Goal: Task Accomplishment & Management: Use online tool/utility

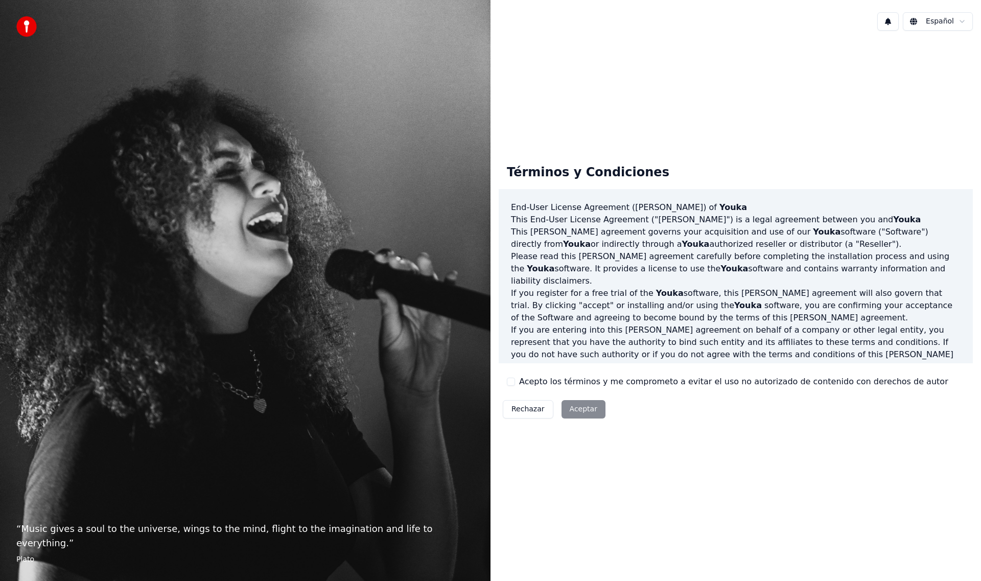
click at [579, 407] on div "Rechazar Aceptar" at bounding box center [554, 409] width 111 height 27
click at [511, 383] on button "Acepto los términos y me comprometo a evitar el uso no autorizado de contenido …" at bounding box center [511, 382] width 8 height 8
click at [574, 410] on button "Aceptar" at bounding box center [584, 409] width 44 height 18
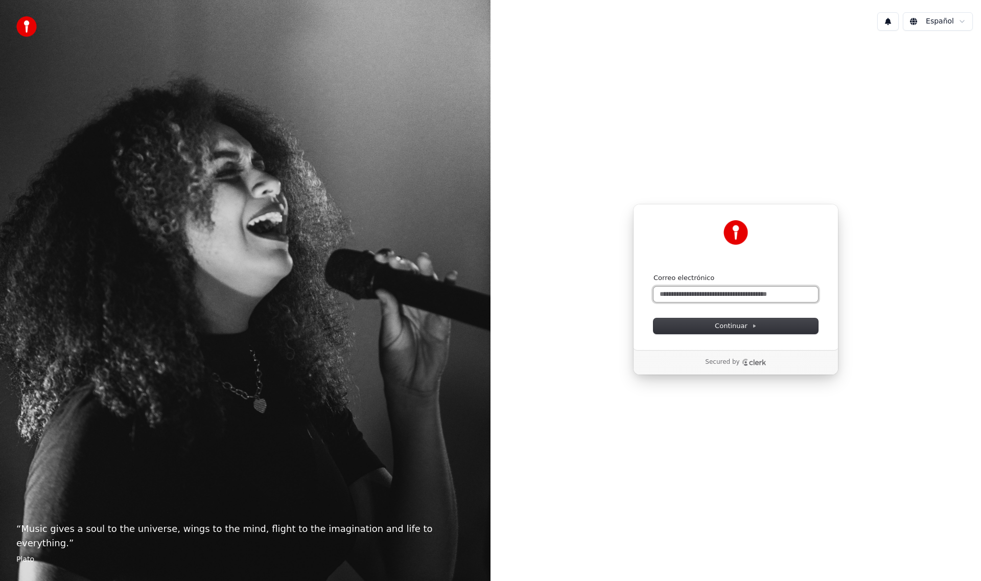
click at [706, 290] on input "Correo electrónico" at bounding box center [736, 294] width 165 height 15
click at [706, 292] on input "Correo electrónico" at bounding box center [736, 294] width 165 height 15
click at [731, 327] on span "Continuar" at bounding box center [736, 326] width 42 height 9
type input "**********"
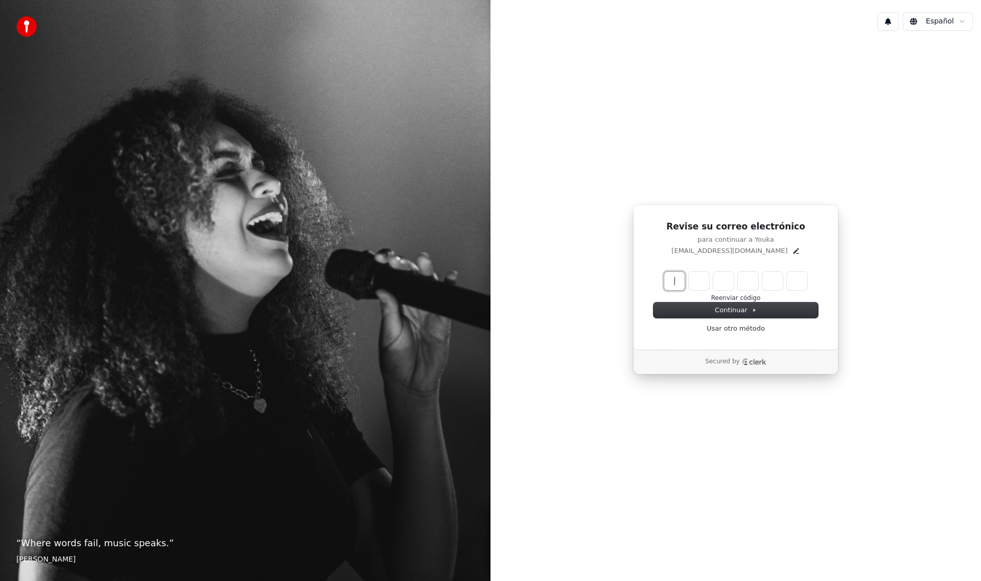
click at [675, 280] on input "Enter verification code" at bounding box center [746, 281] width 164 height 18
type input "******"
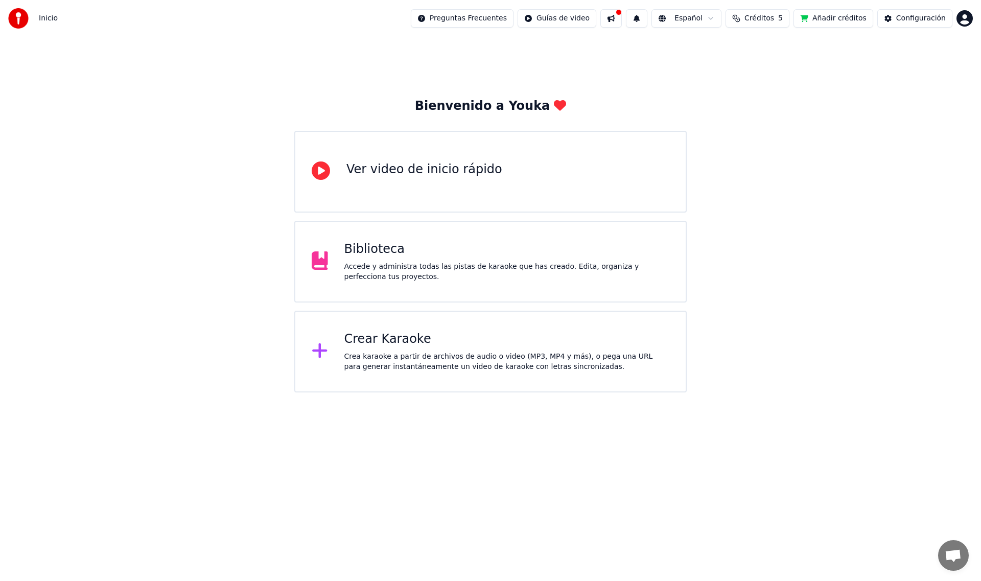
click at [364, 350] on div "Crear Karaoke Crea karaoke a partir de archivos de audio o video (MP3, MP4 y má…" at bounding box center [508, 351] width 326 height 41
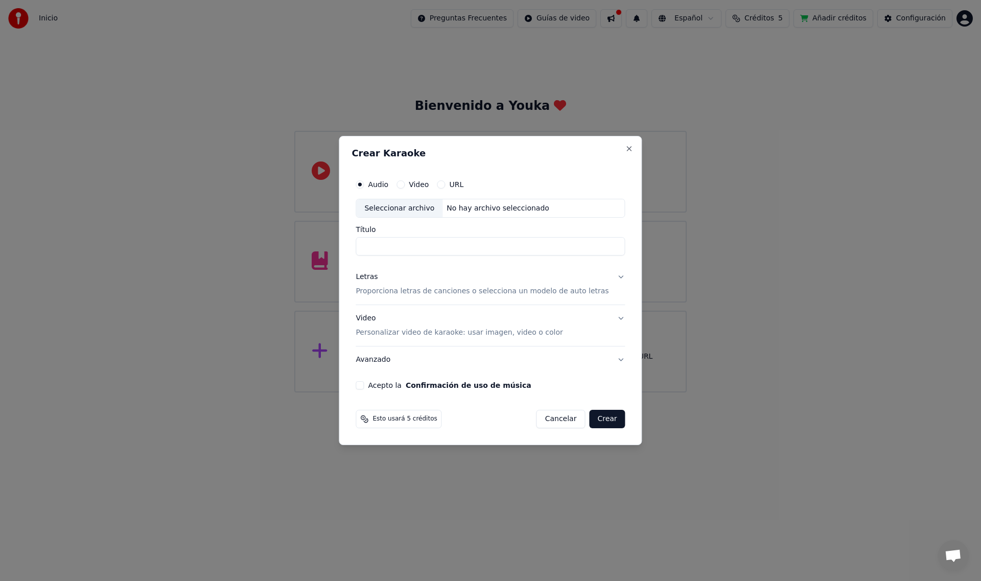
click at [427, 183] on label "Video" at bounding box center [419, 184] width 20 height 7
click at [405, 183] on button "Video" at bounding box center [401, 184] width 8 height 8
click at [462, 182] on label "URL" at bounding box center [456, 184] width 14 height 7
click at [445, 182] on button "URL" at bounding box center [441, 184] width 8 height 8
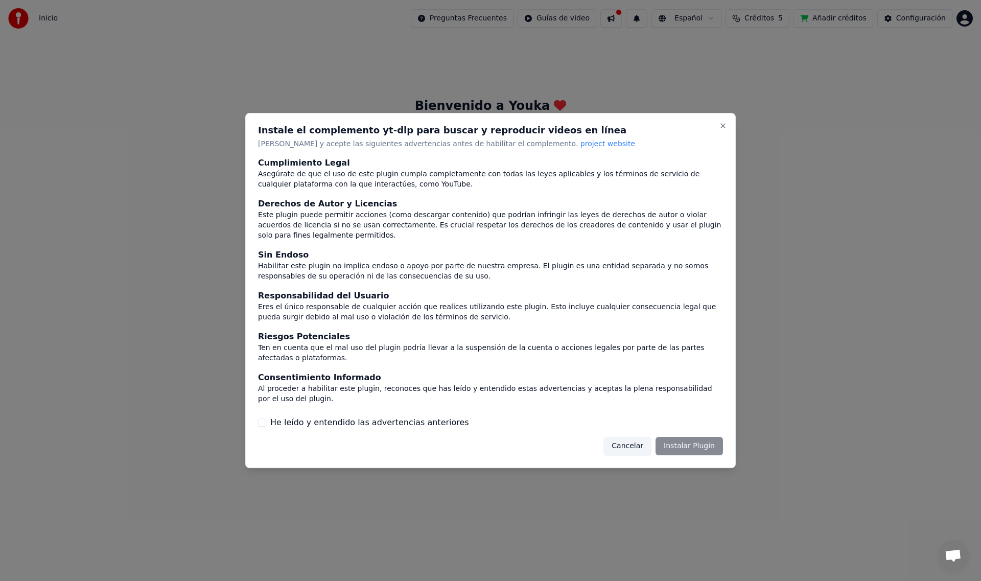
click at [263, 419] on button "He leído y entendido las advertencias anteriores" at bounding box center [262, 423] width 8 height 8
click at [686, 437] on button "Instalar Plugin" at bounding box center [689, 446] width 67 height 18
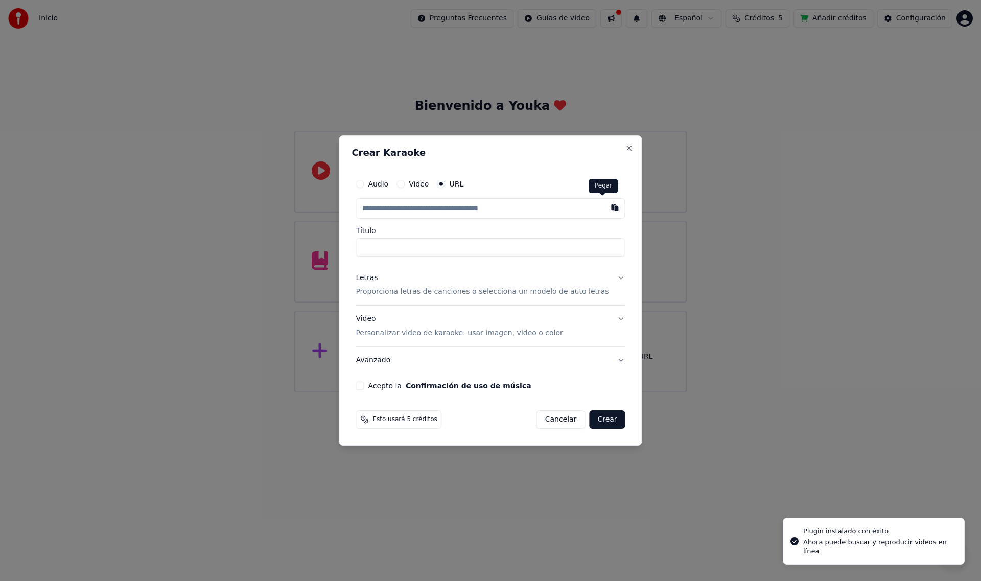
click at [605, 209] on button "button" at bounding box center [615, 207] width 20 height 18
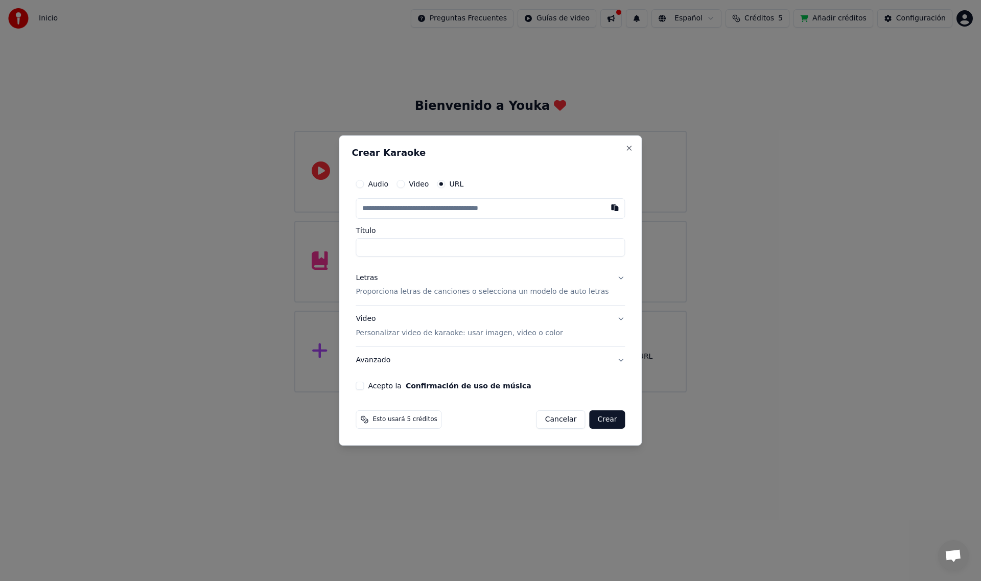
click at [605, 207] on button "button" at bounding box center [615, 207] width 20 height 18
click at [425, 206] on input "text" at bounding box center [490, 208] width 269 height 20
click at [605, 207] on button "button" at bounding box center [615, 207] width 20 height 18
type input "**********"
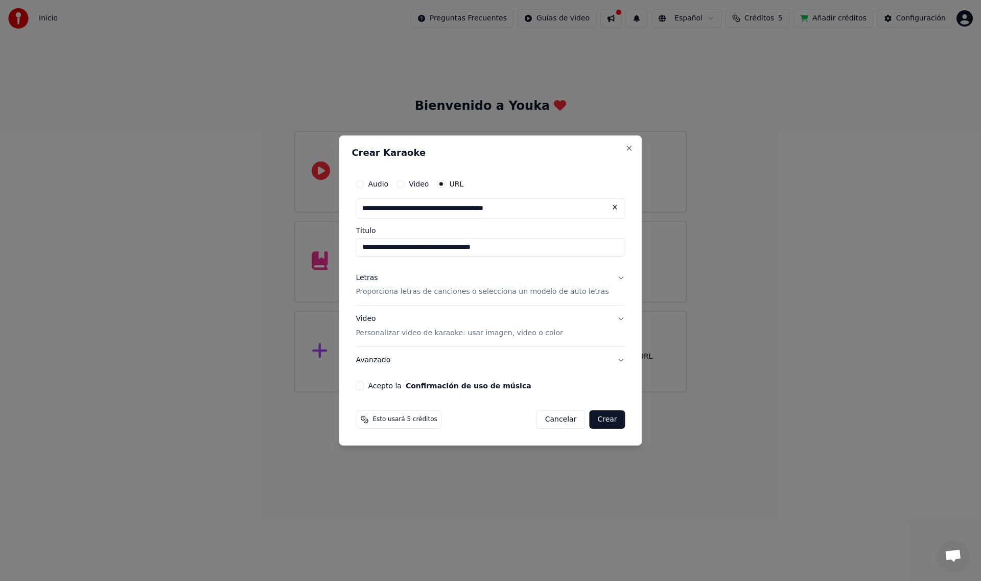
click at [426, 246] on input "**********" at bounding box center [490, 247] width 269 height 18
click at [608, 278] on button "Letras Proporciona letras de canciones o selecciona un modelo de auto letras" at bounding box center [490, 285] width 269 height 41
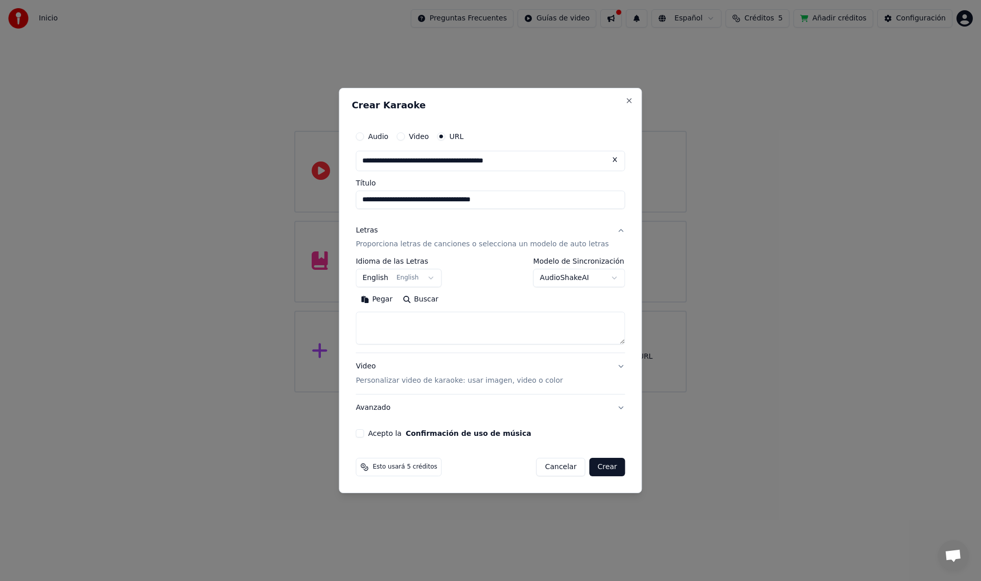
click at [441, 279] on button "English English" at bounding box center [399, 278] width 86 height 18
select select "**"
click at [416, 319] on textarea at bounding box center [490, 328] width 269 height 33
type textarea "**********"
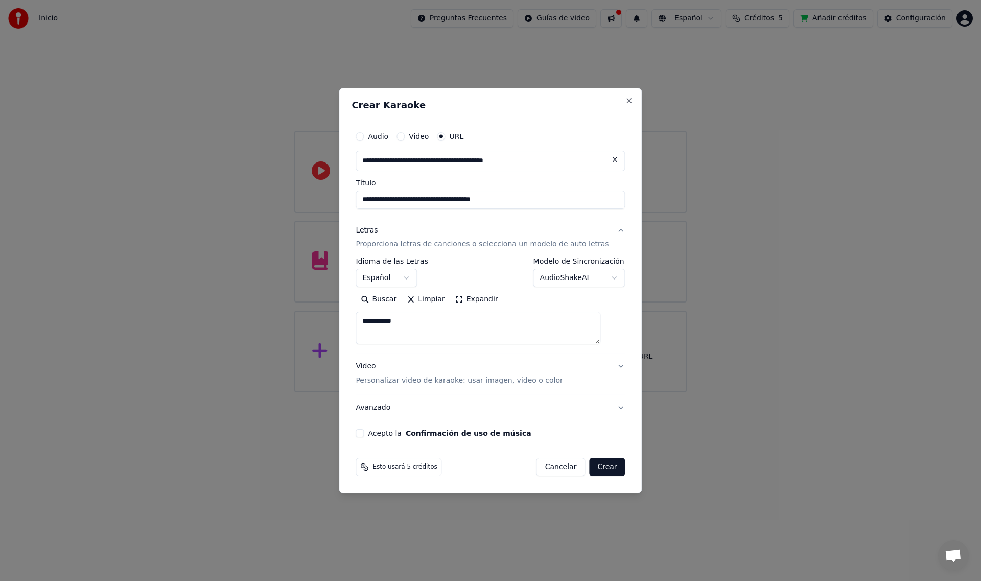
click at [364, 433] on button "Acepto la Confirmación de uso de música" at bounding box center [360, 433] width 8 height 8
click at [592, 466] on button "Crear" at bounding box center [607, 467] width 36 height 18
select select "**"
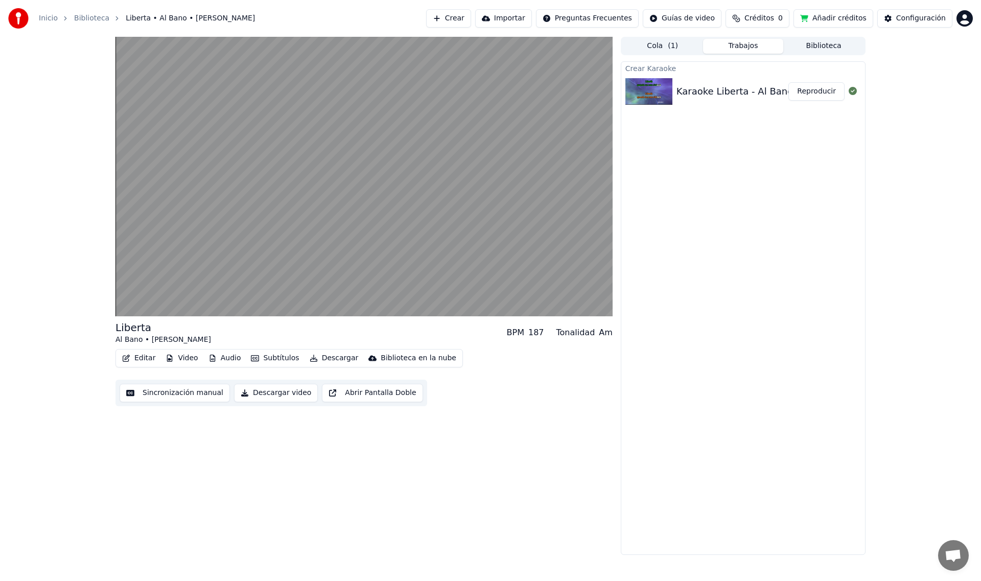
click at [167, 394] on button "Sincronización manual" at bounding box center [175, 393] width 110 height 18
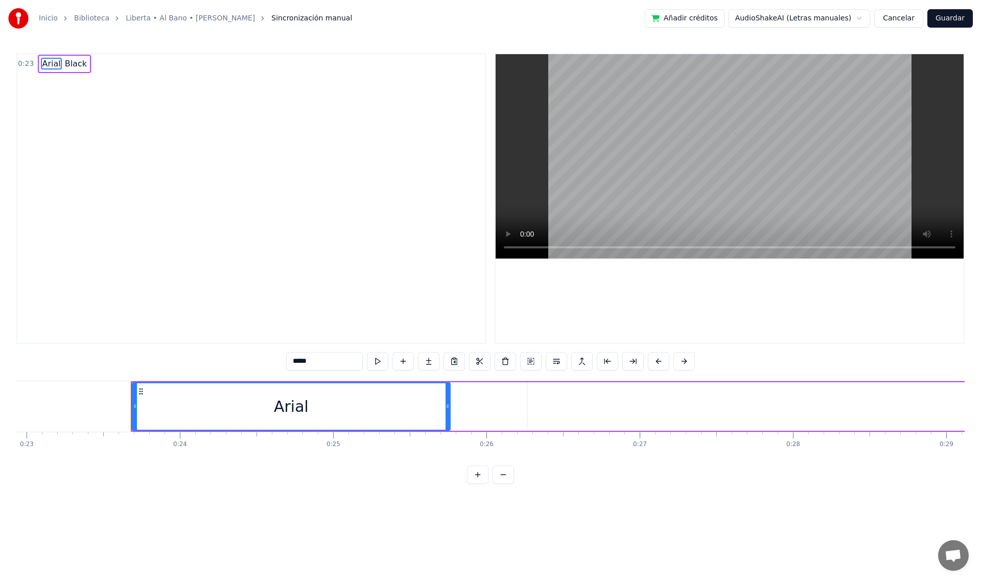
scroll to position [0, 3580]
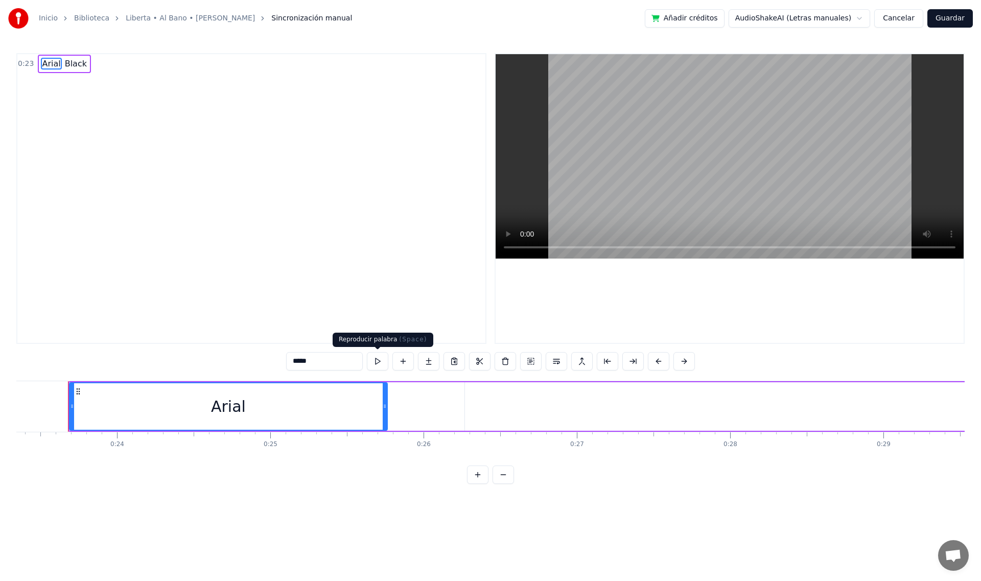
click at [377, 361] on button at bounding box center [377, 361] width 21 height 18
click at [377, 363] on button at bounding box center [377, 361] width 21 height 18
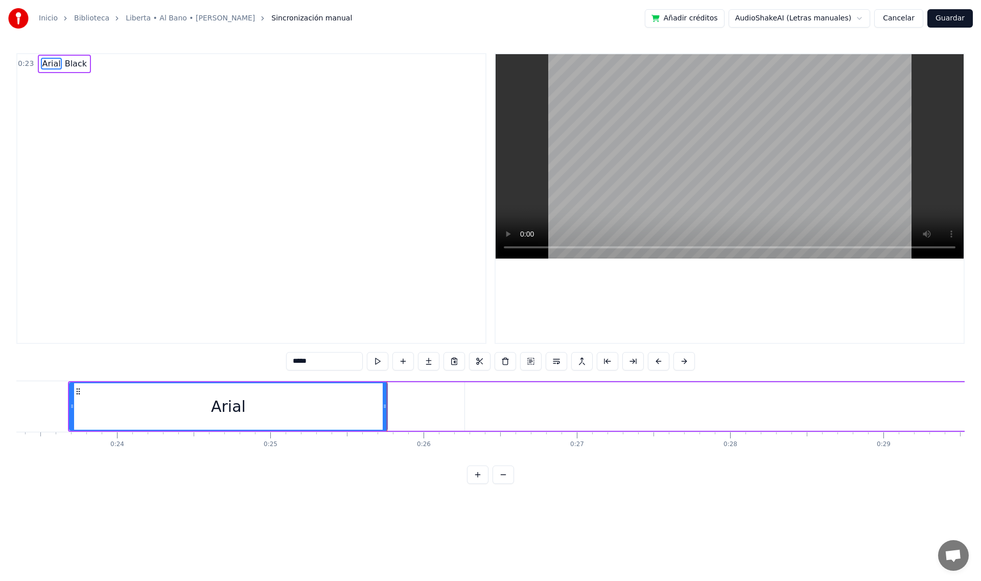
click at [377, 363] on button at bounding box center [377, 361] width 21 height 18
click at [914, 17] on button "Cancelar" at bounding box center [899, 18] width 49 height 18
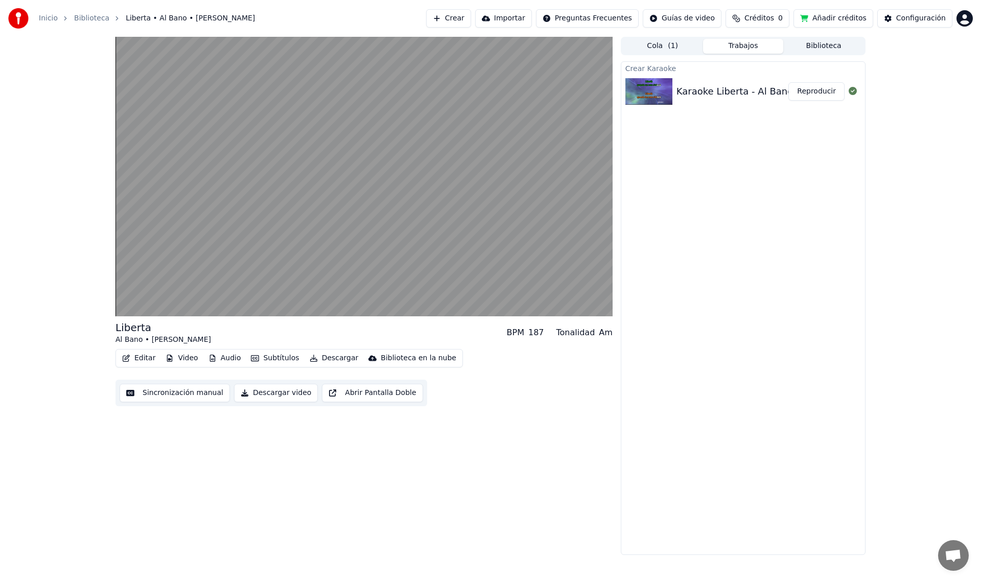
click at [265, 392] on button "Descargar video" at bounding box center [276, 393] width 84 height 18
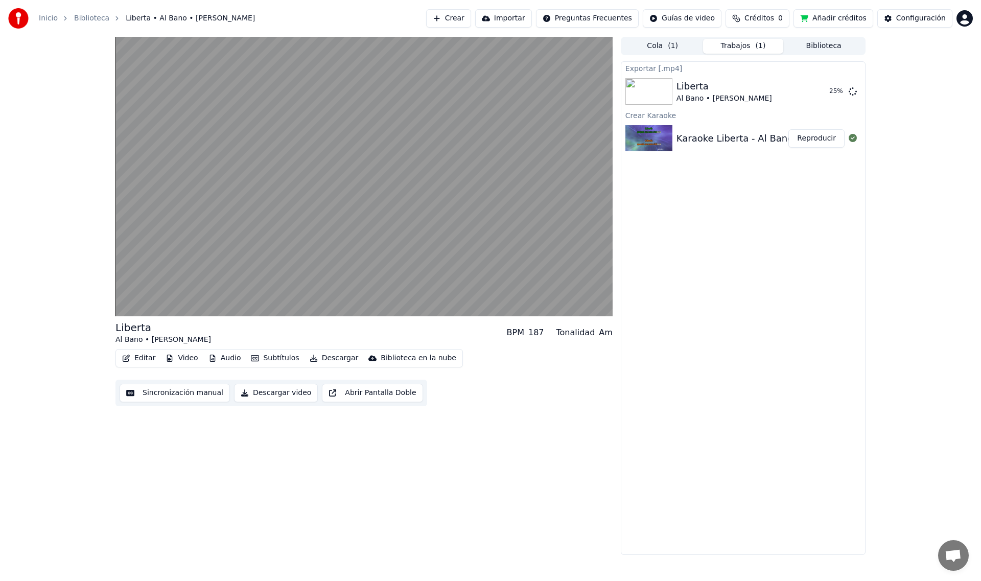
click at [818, 137] on button "Reproducir" at bounding box center [817, 138] width 56 height 18
click at [824, 92] on button "Mostrar" at bounding box center [822, 91] width 45 height 18
click at [820, 90] on button "Mostrar" at bounding box center [822, 91] width 45 height 18
click at [707, 319] on div "Exportar [.mp4] Liberta Al Bano • [PERSON_NAME] Mostrar Crear Karaoke Karaoke L…" at bounding box center [743, 308] width 245 height 494
